Goal: Transaction & Acquisition: Purchase product/service

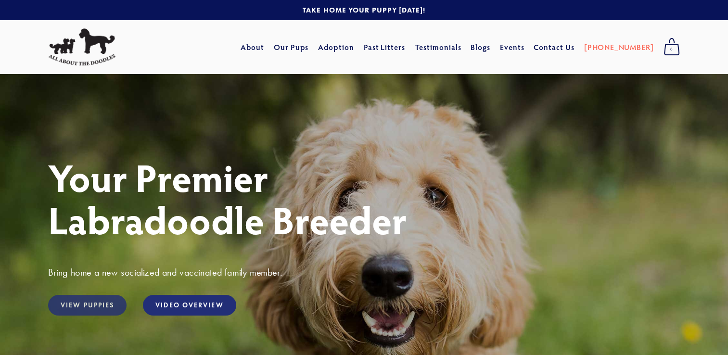
click at [79, 304] on link "View Puppies" at bounding box center [87, 305] width 78 height 21
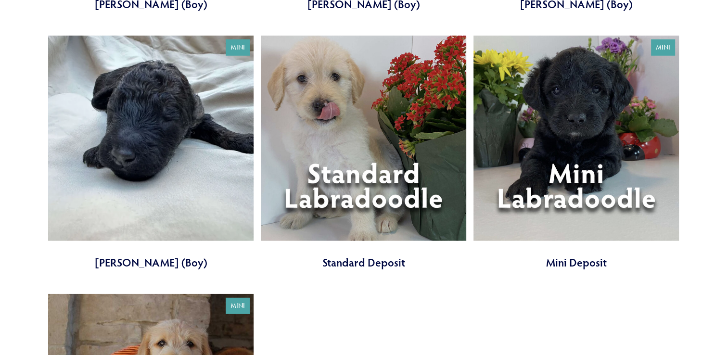
scroll to position [2660, 0]
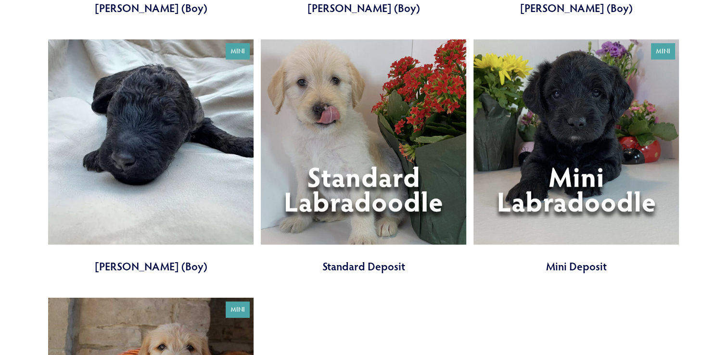
click at [541, 201] on link at bounding box center [576, 156] width 205 height 234
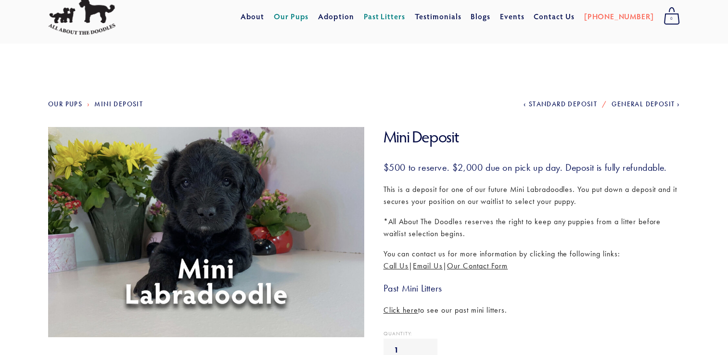
scroll to position [20, 0]
